Goal: Task Accomplishment & Management: Manage account settings

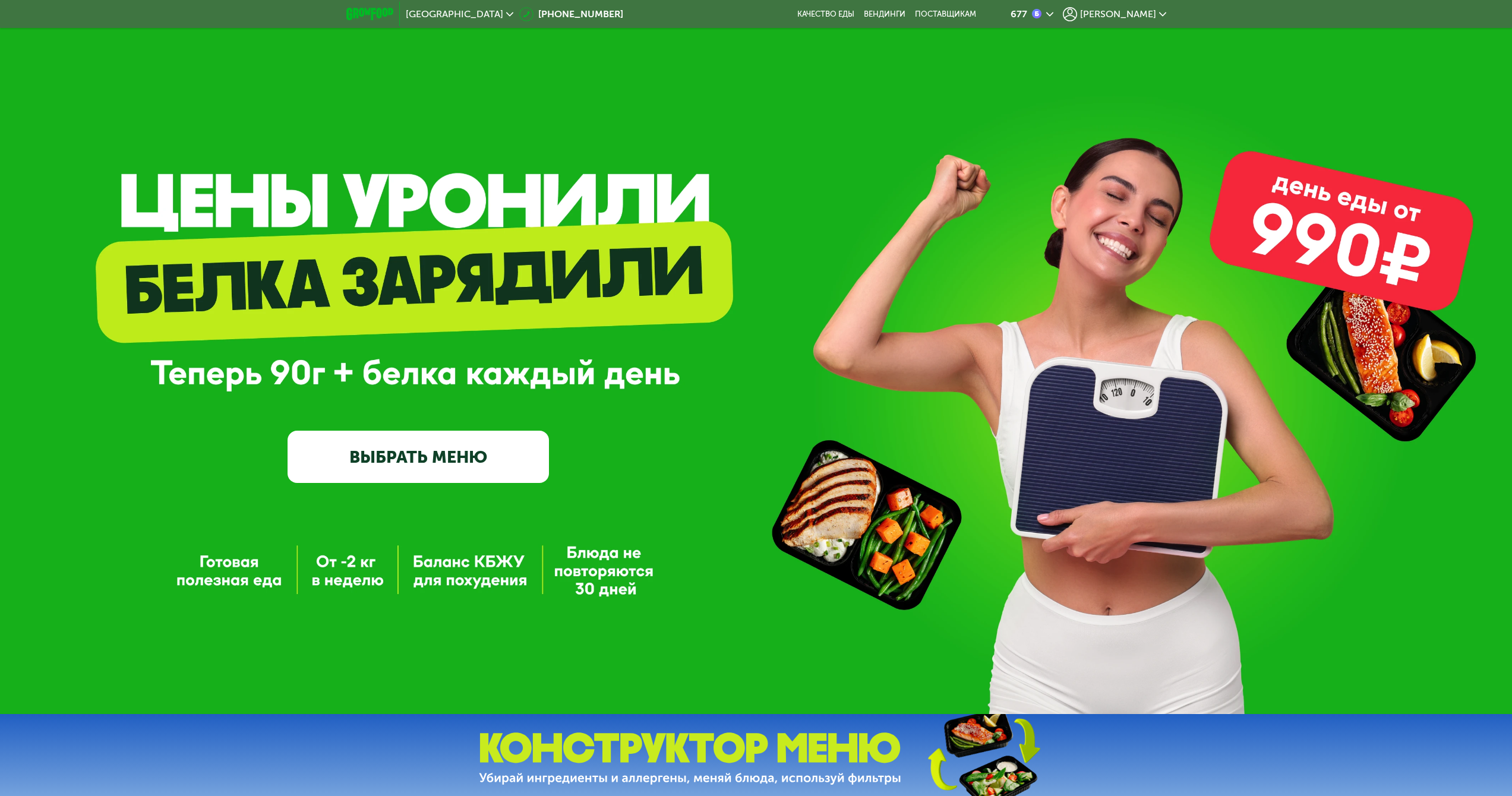
click at [1150, 14] on span "[PERSON_NAME]" at bounding box center [1118, 14] width 76 height 10
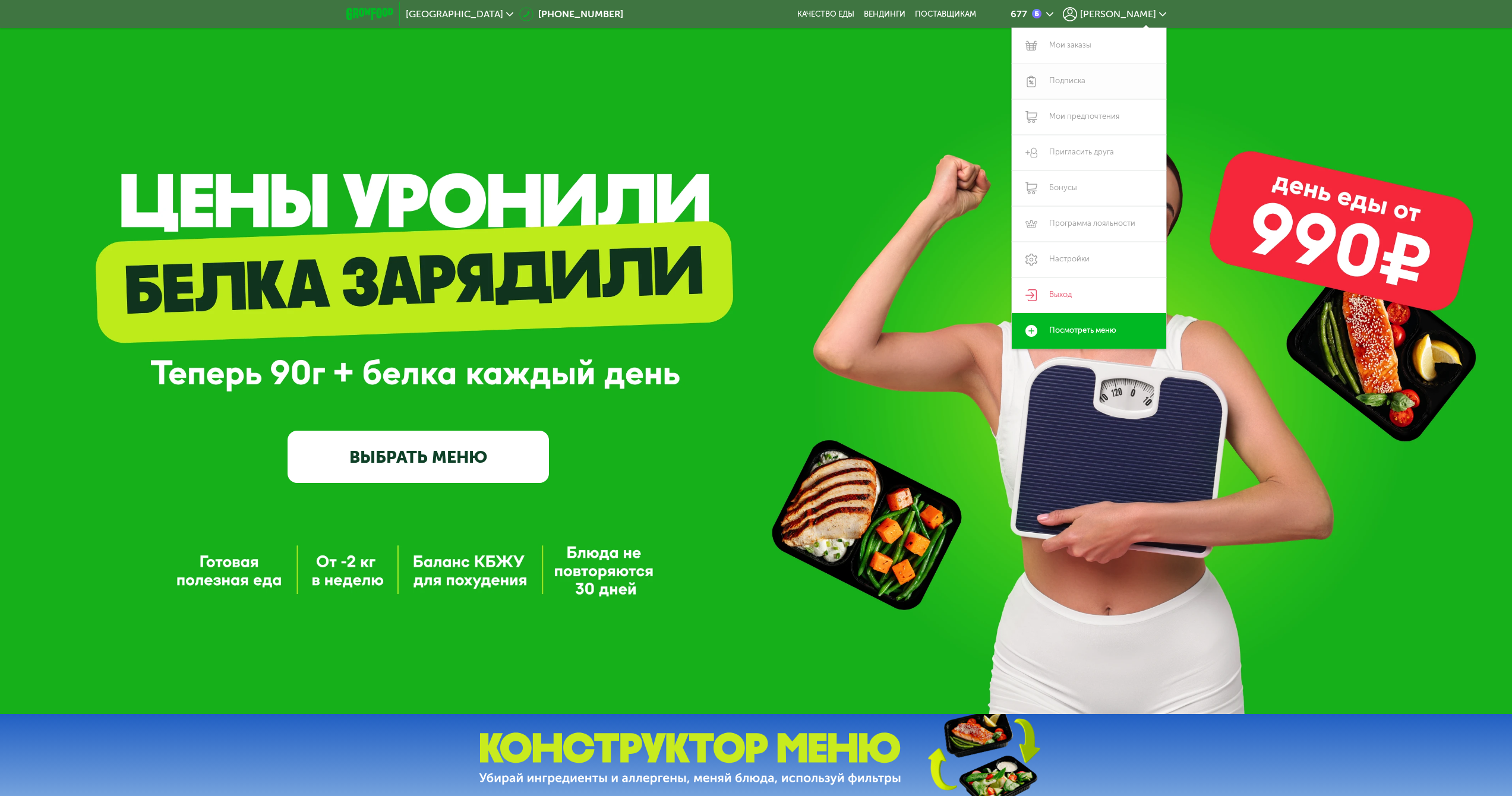
click at [1058, 78] on link "Подписка" at bounding box center [1088, 82] width 154 height 35
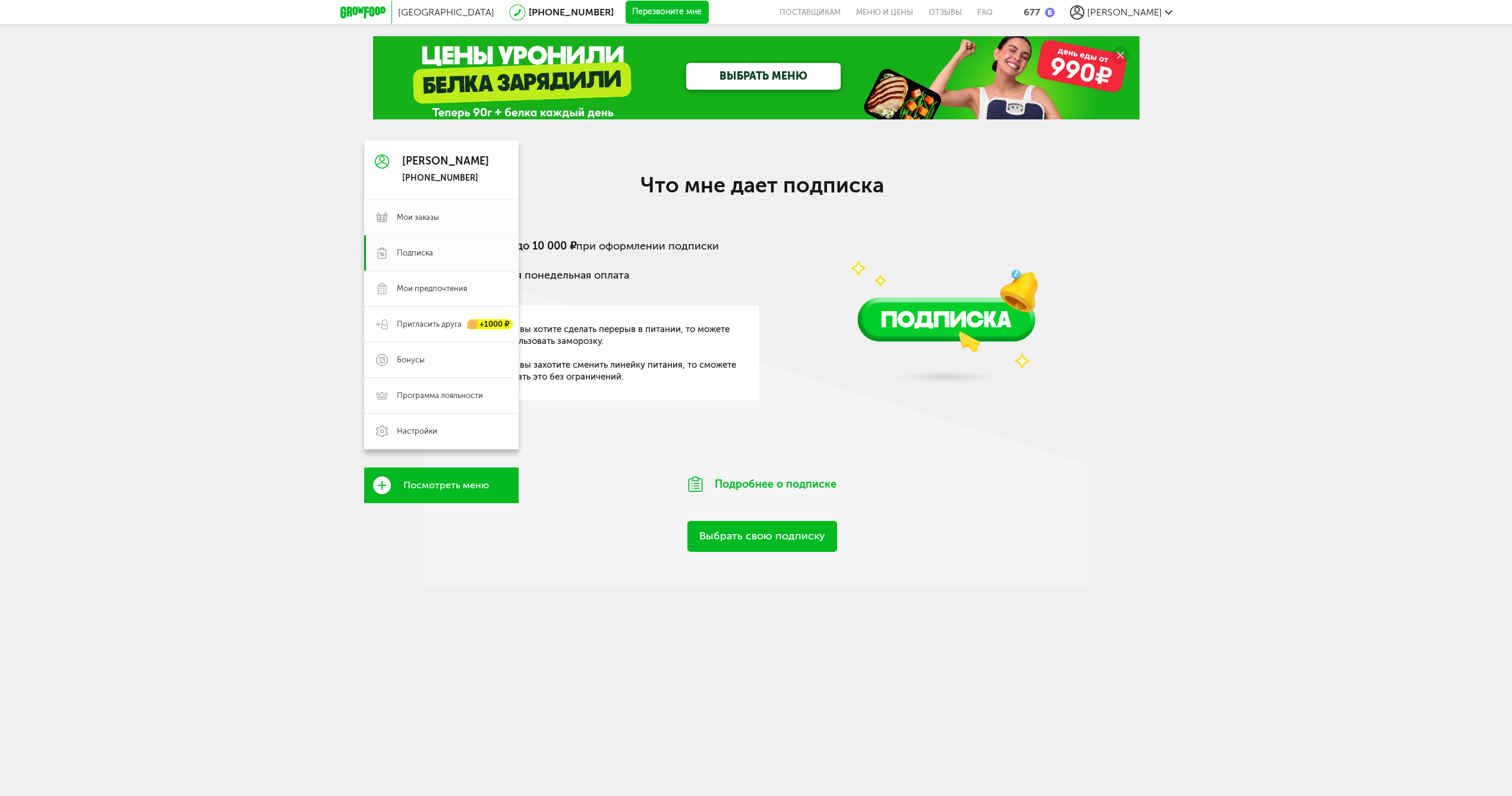
click at [425, 220] on span "Мои заказы" at bounding box center [418, 218] width 42 height 11
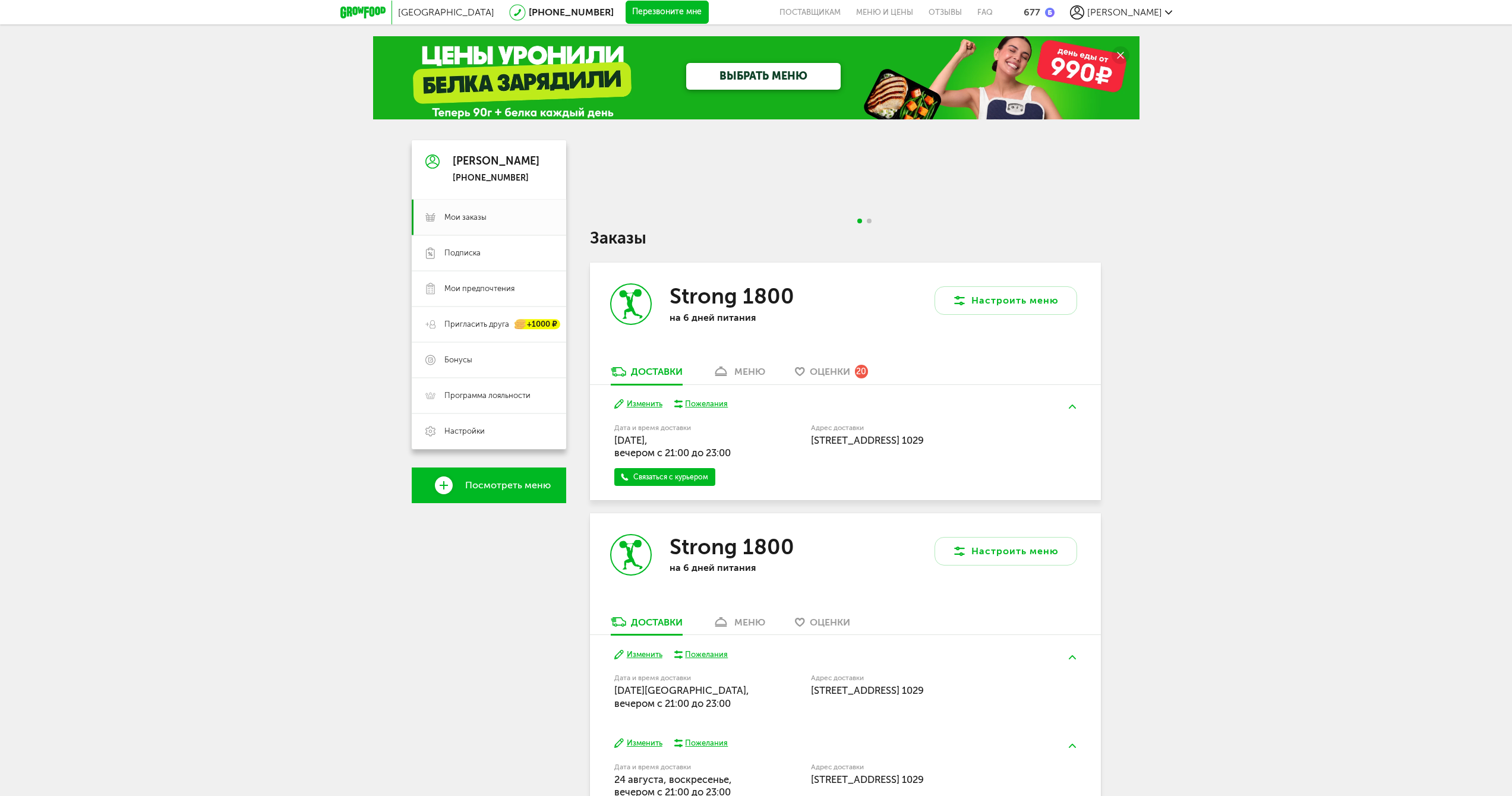
click at [869, 220] on span "Go to slide 2" at bounding box center [869, 221] width 5 height 5
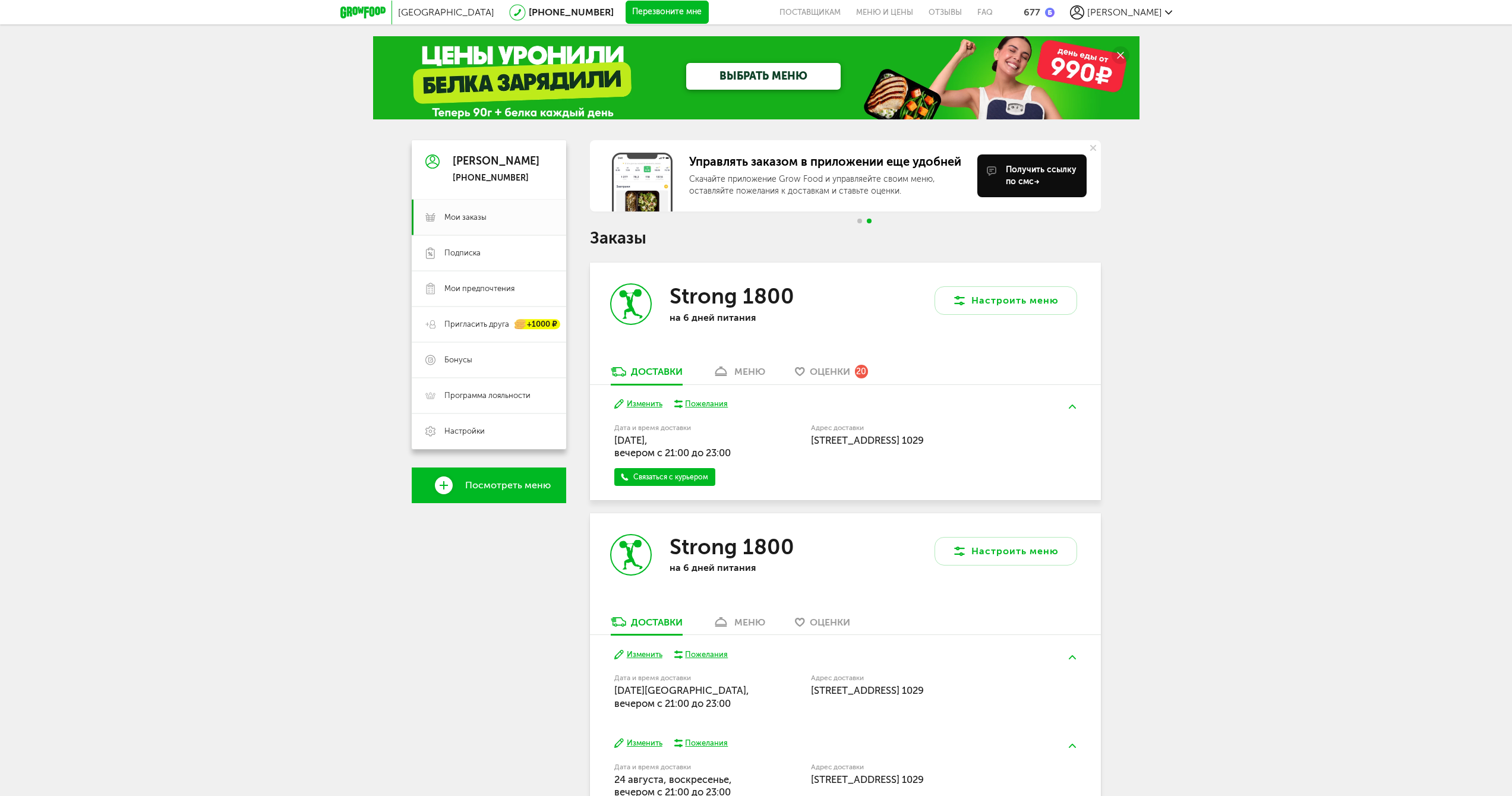
click at [860, 219] on span "Go to slide 1" at bounding box center [859, 221] width 5 height 5
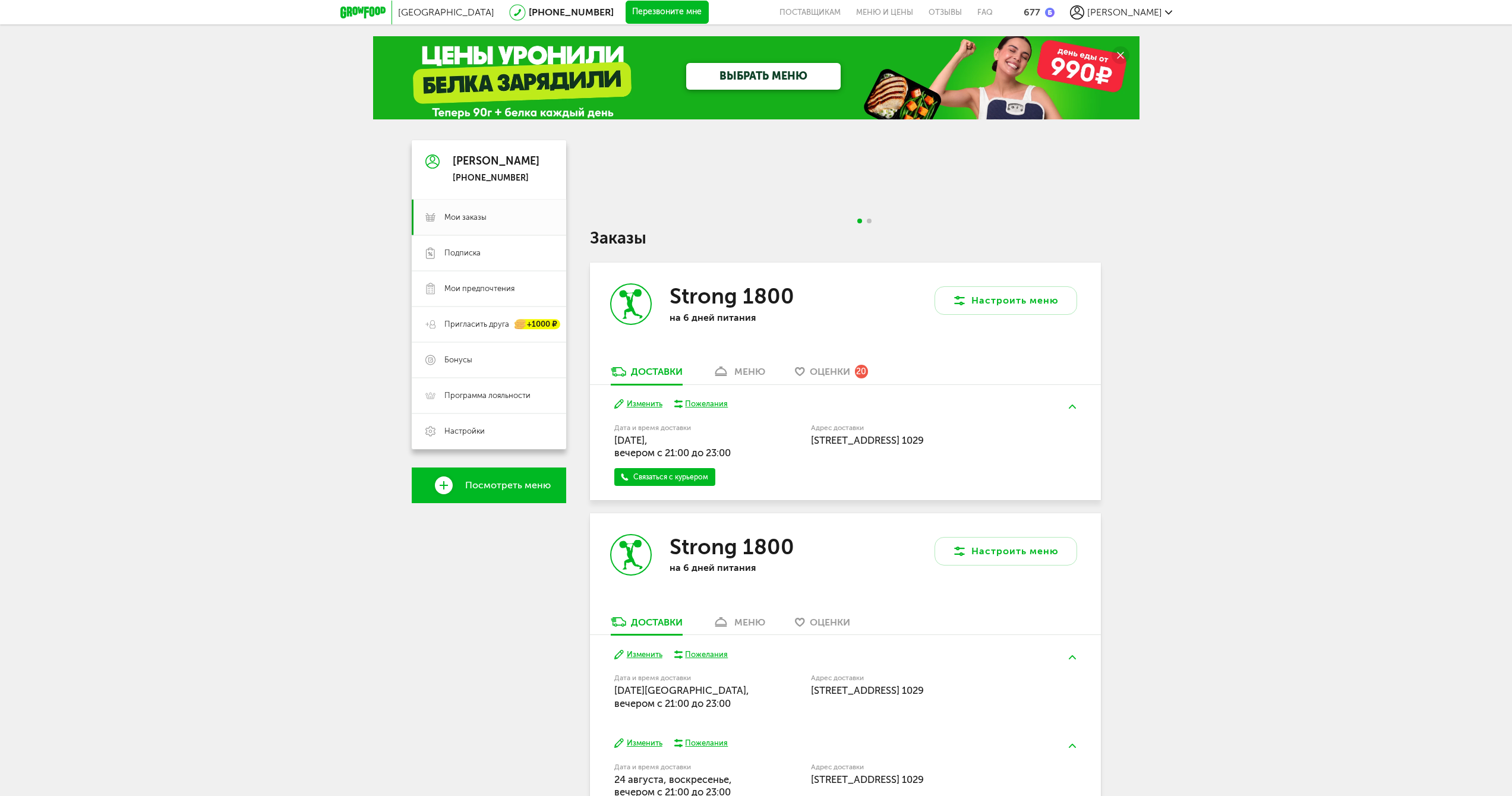
click at [1149, 10] on span "[PERSON_NAME]" at bounding box center [1124, 12] width 75 height 12
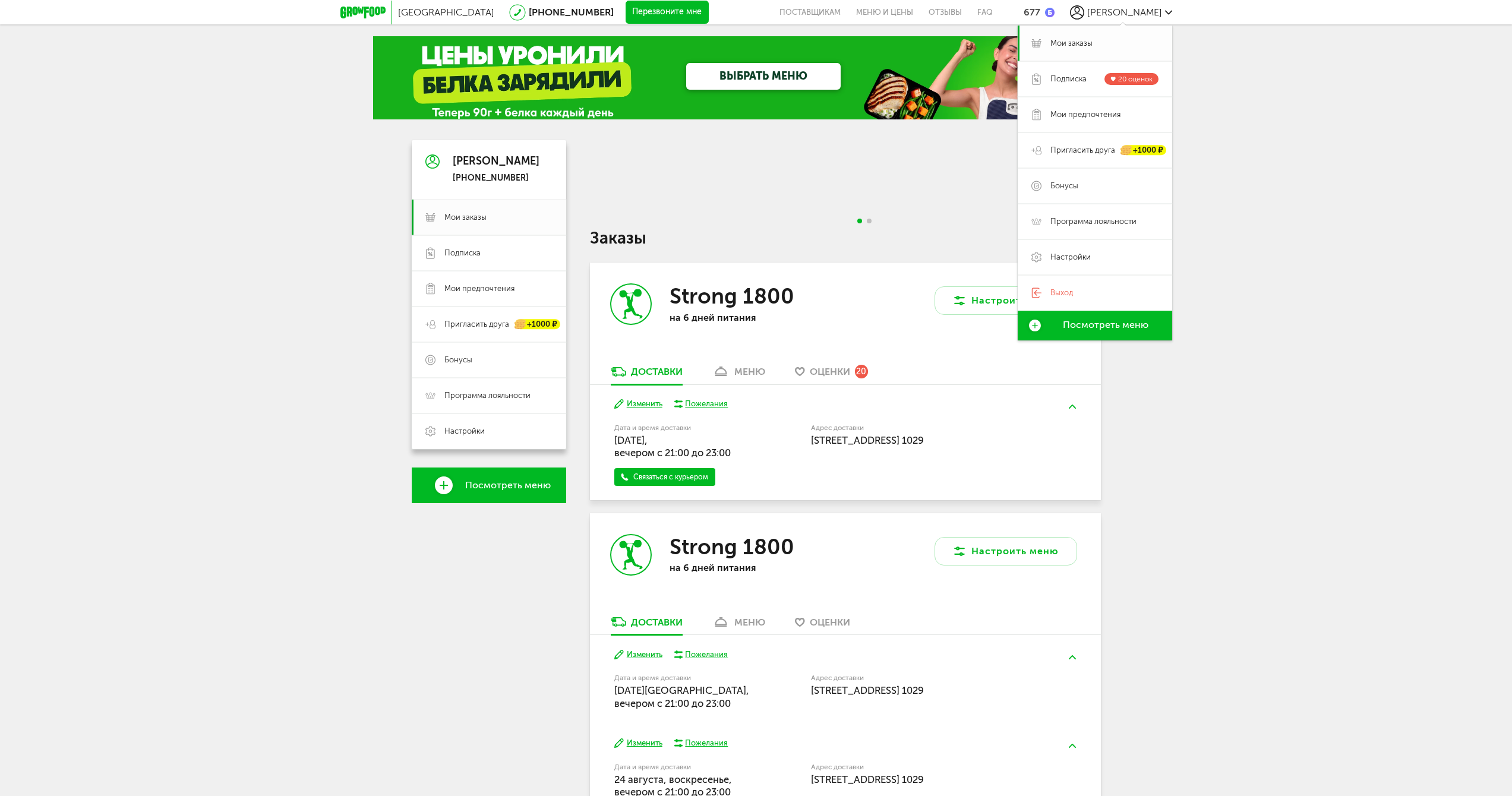
click at [1067, 42] on span "Мои заказы" at bounding box center [1071, 44] width 42 height 11
click at [1350, 123] on div "[GEOGRAPHIC_DATA] [PHONE_NUMBER] Перезвоните мне поставщикам Меню и цены Отзывы…" at bounding box center [756, 481] width 1512 height 962
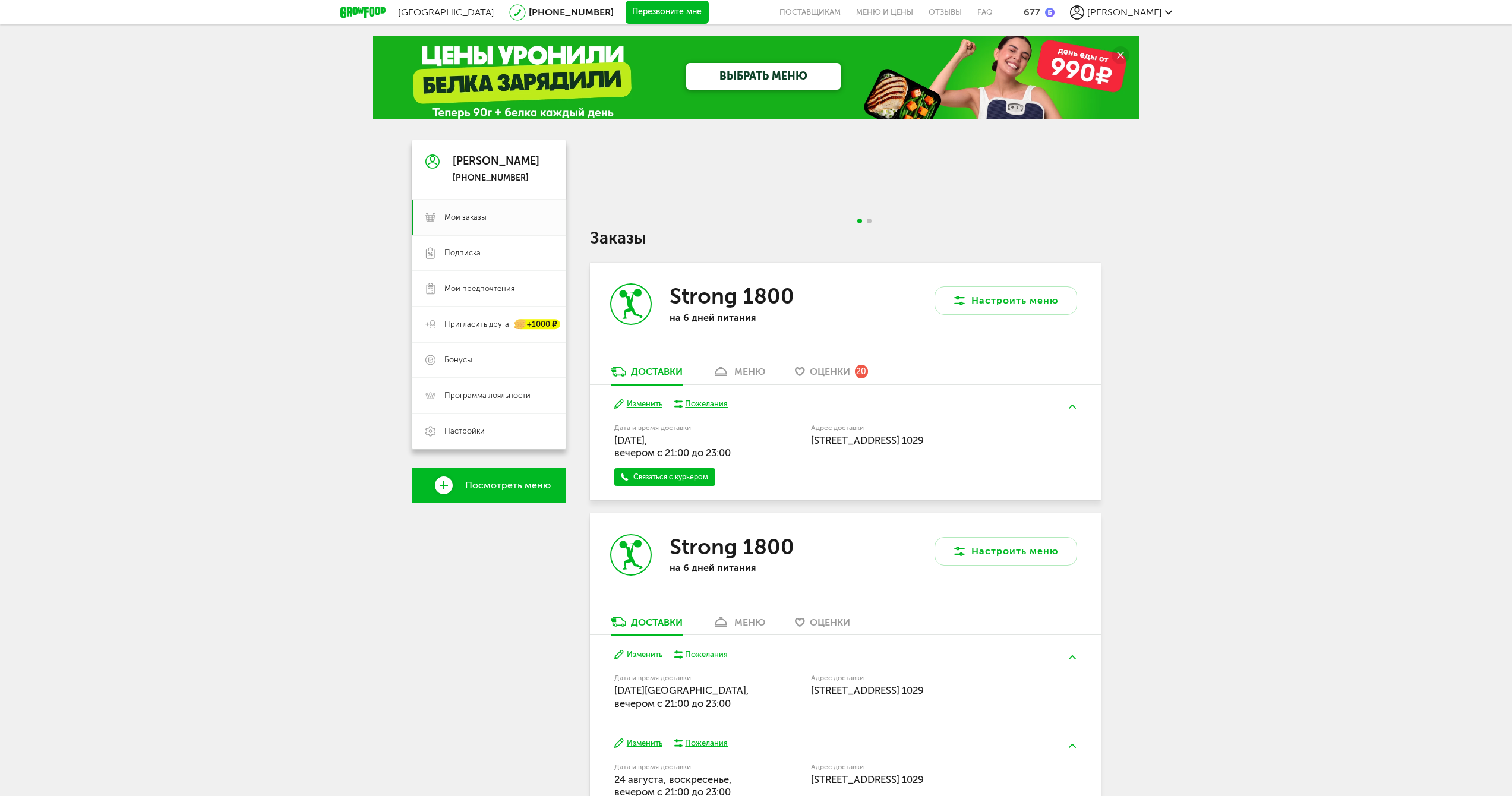
click at [487, 493] on link "Посмотреть меню" at bounding box center [489, 485] width 154 height 35
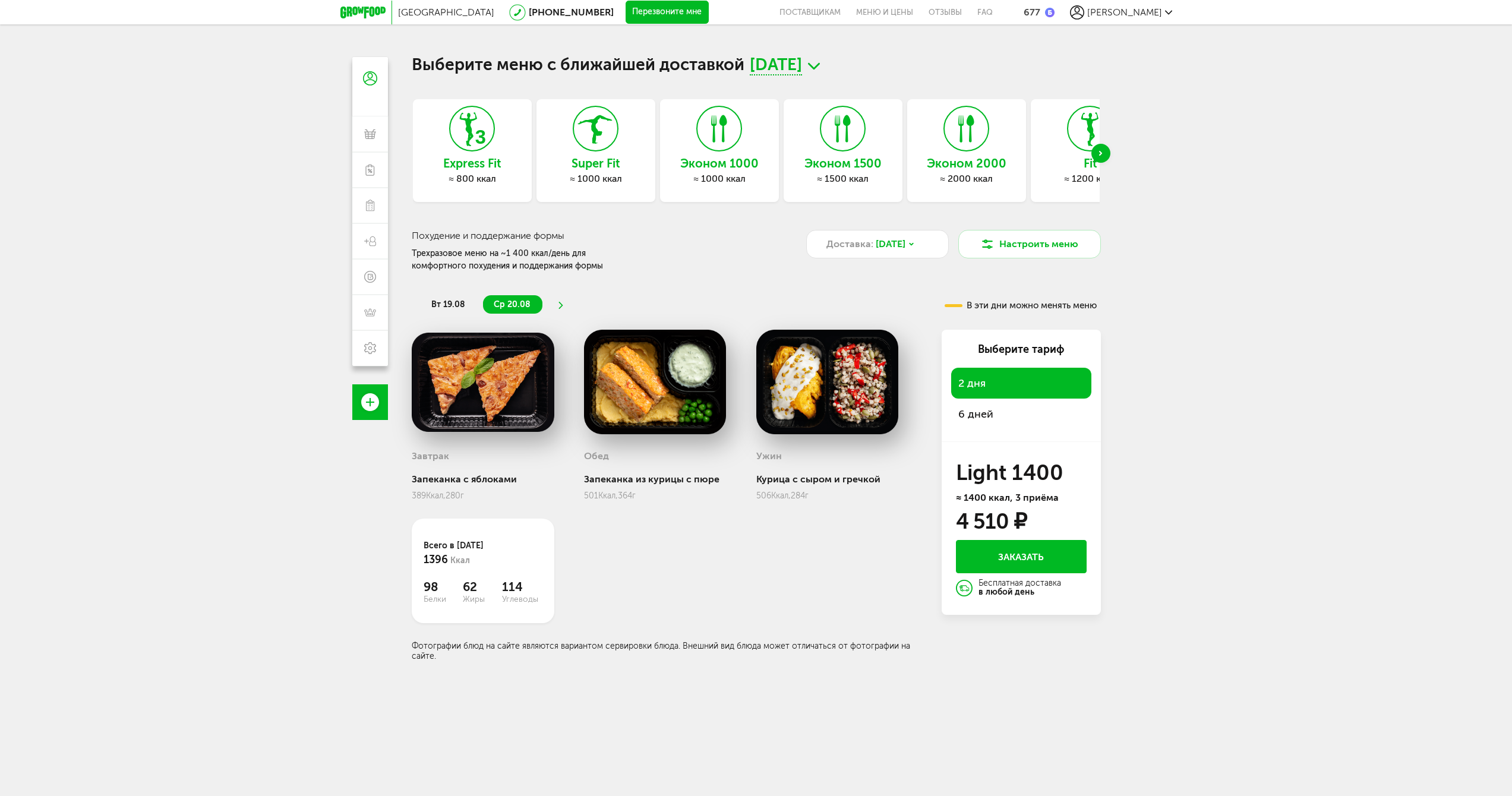
click at [1359, 274] on div "[GEOGRAPHIC_DATA] [PHONE_NUMBER] Перезвоните мне поставщикам Меню и цены Отзывы…" at bounding box center [756, 450] width 1512 height 901
